Goal: Task Accomplishment & Management: Manage account settings

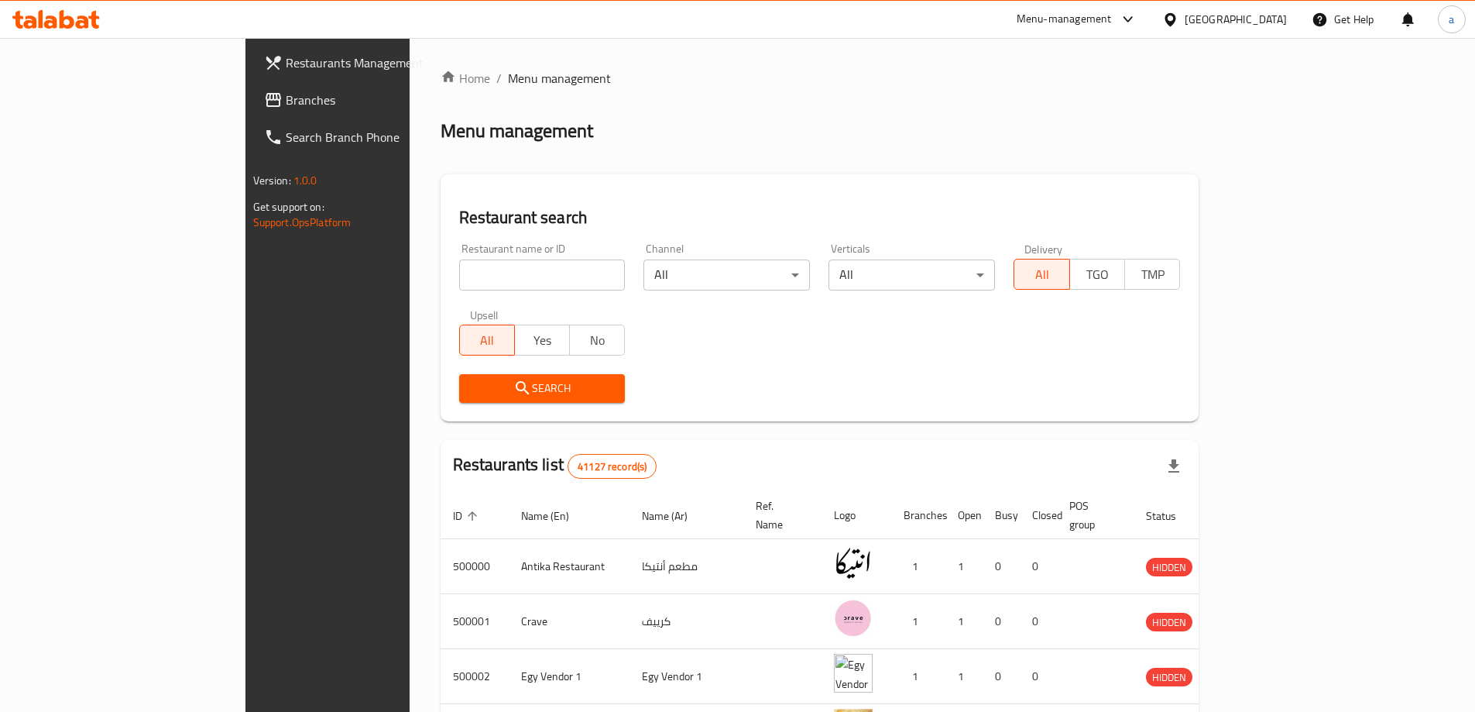
click at [1280, 9] on div "Egypt" at bounding box center [1224, 19] width 149 height 37
click at [1269, 14] on div "Egypt" at bounding box center [1236, 19] width 102 height 17
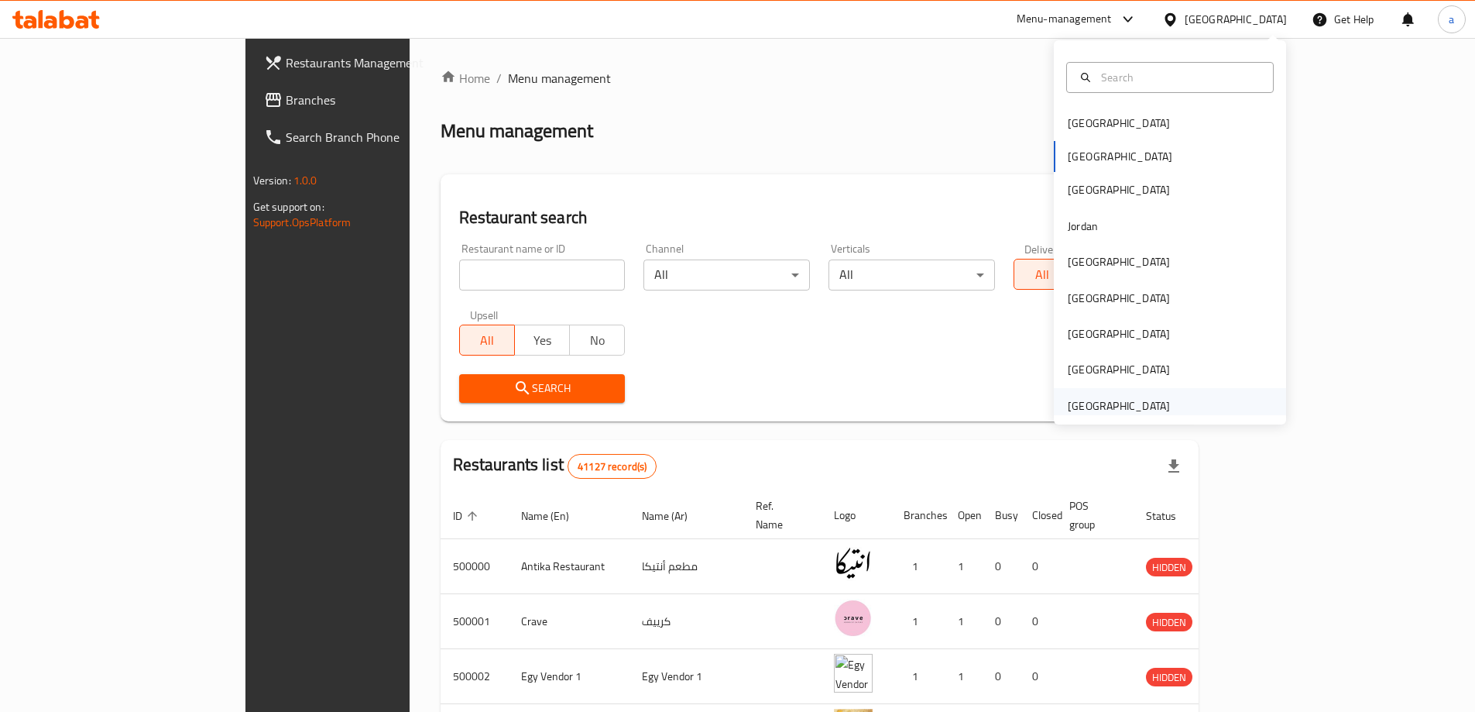
click at [1119, 408] on div "[GEOGRAPHIC_DATA]" at bounding box center [1119, 405] width 102 height 17
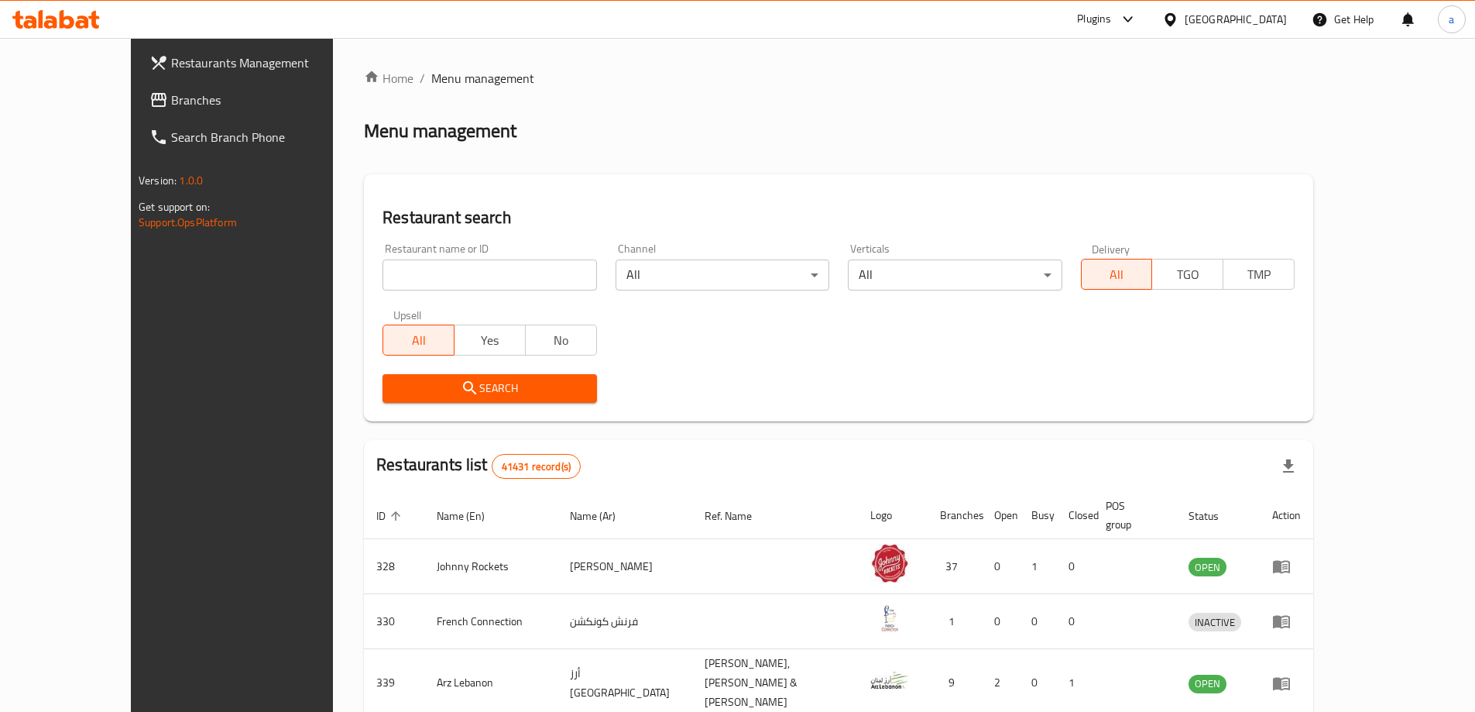
click at [171, 98] on span "Branches" at bounding box center [268, 100] width 194 height 19
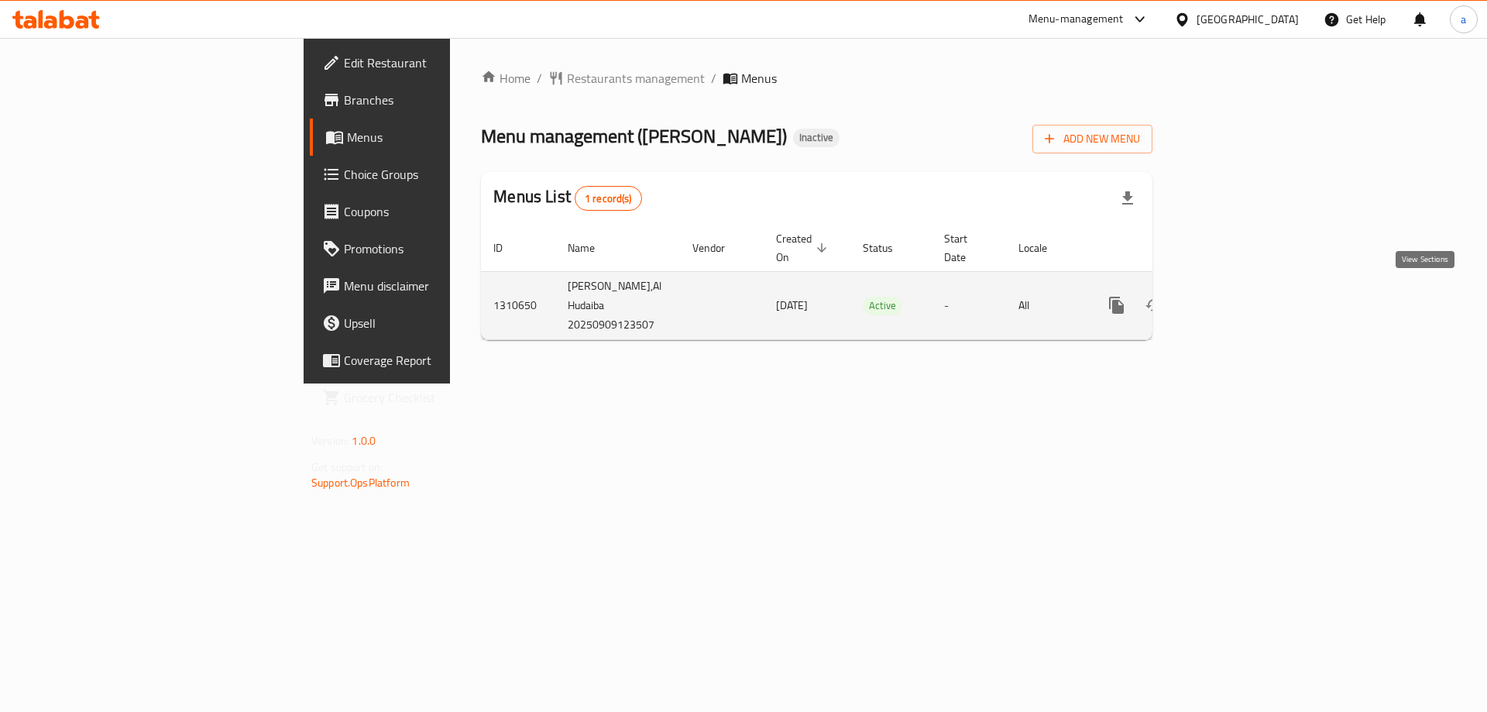
click at [1237, 296] on icon "enhanced table" at bounding box center [1228, 305] width 19 height 19
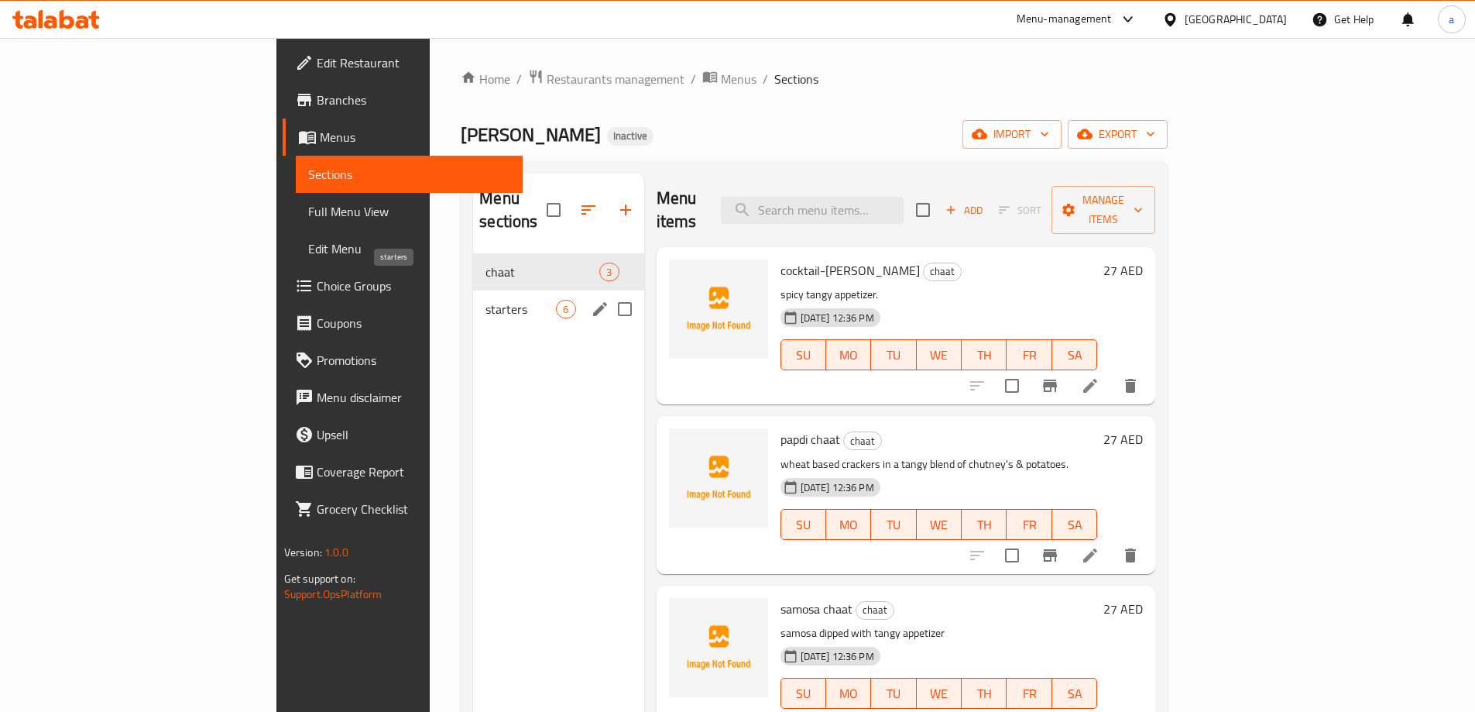
click at [486, 300] on span "starters" at bounding box center [521, 309] width 70 height 19
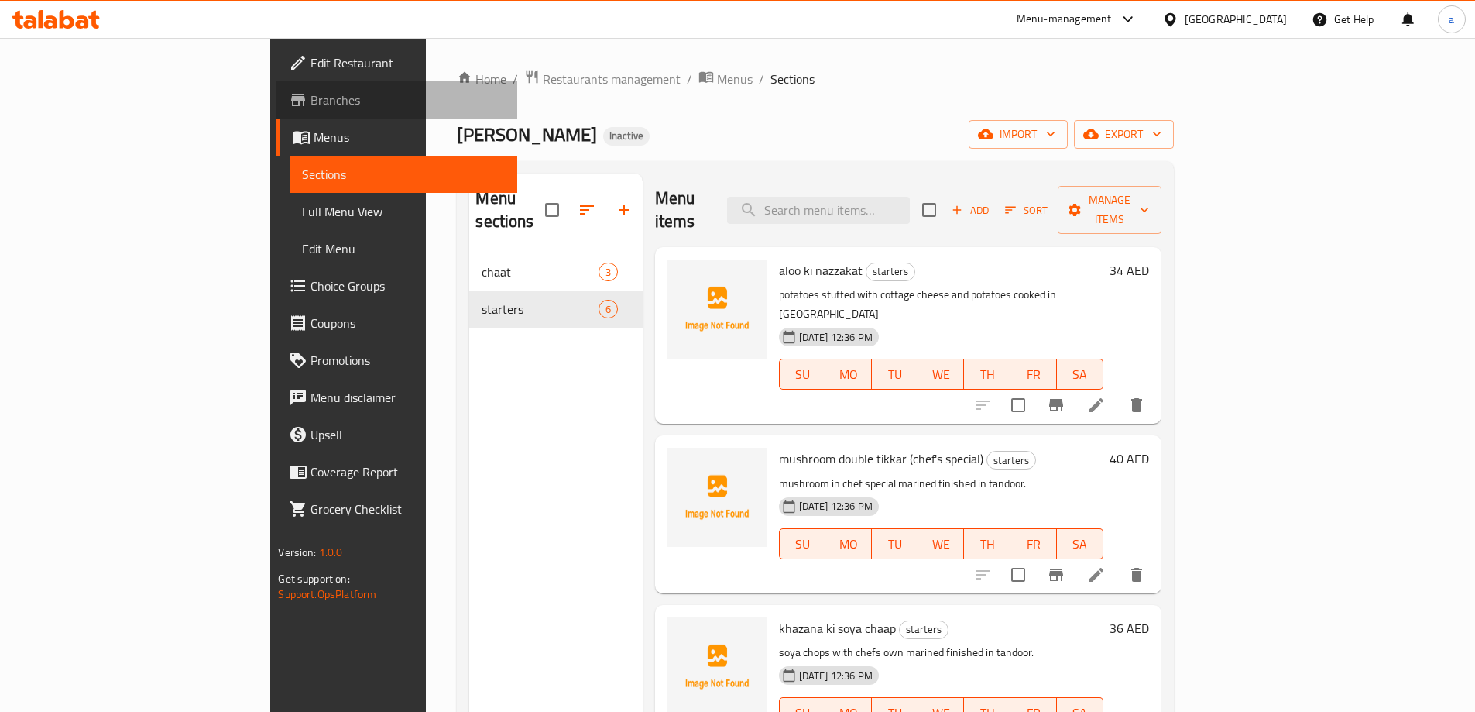
click at [311, 98] on span "Branches" at bounding box center [408, 100] width 194 height 19
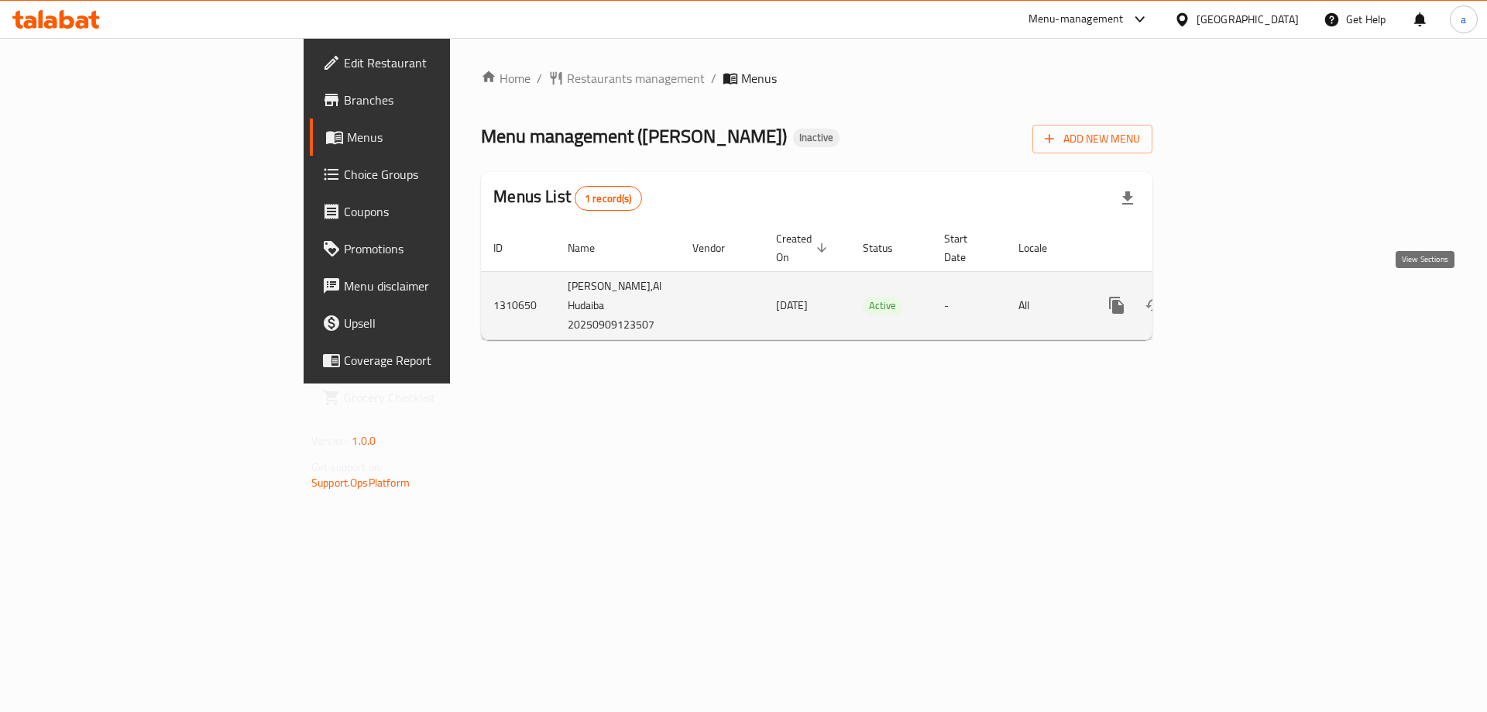
click at [1235, 300] on icon "enhanced table" at bounding box center [1228, 305] width 14 height 14
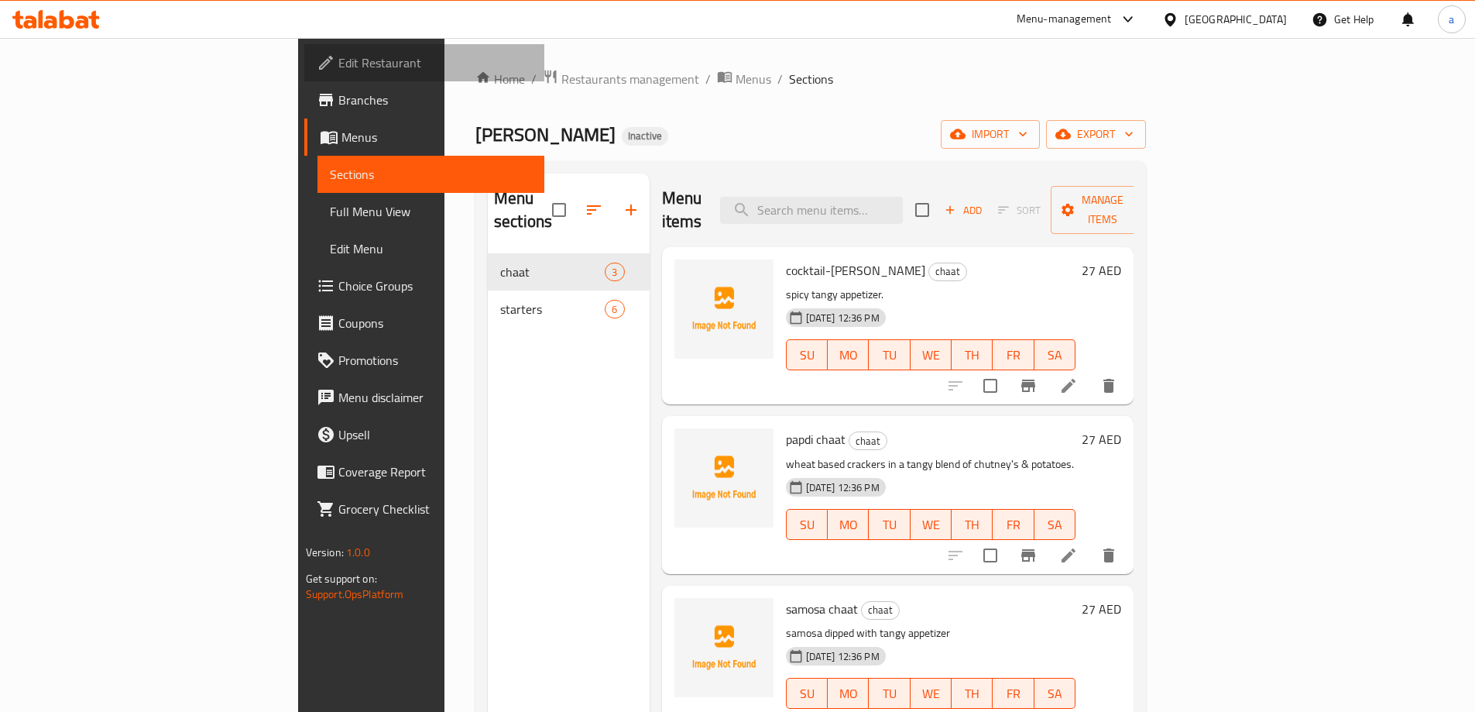
click at [304, 50] on link "Edit Restaurant" at bounding box center [424, 62] width 240 height 37
